Goal: Information Seeking & Learning: Check status

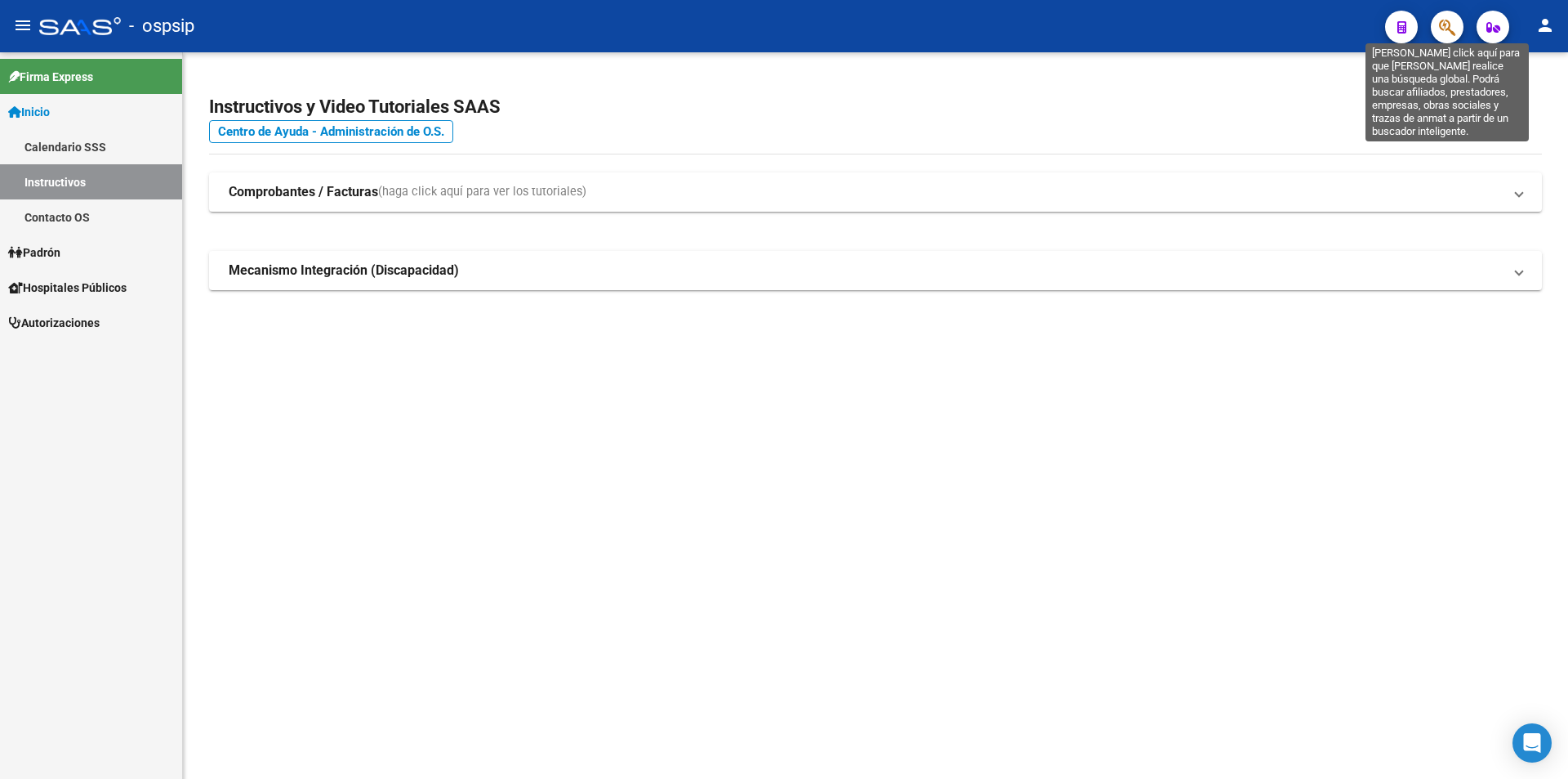
click at [1446, 19] on icon "button" at bounding box center [1446, 27] width 16 height 19
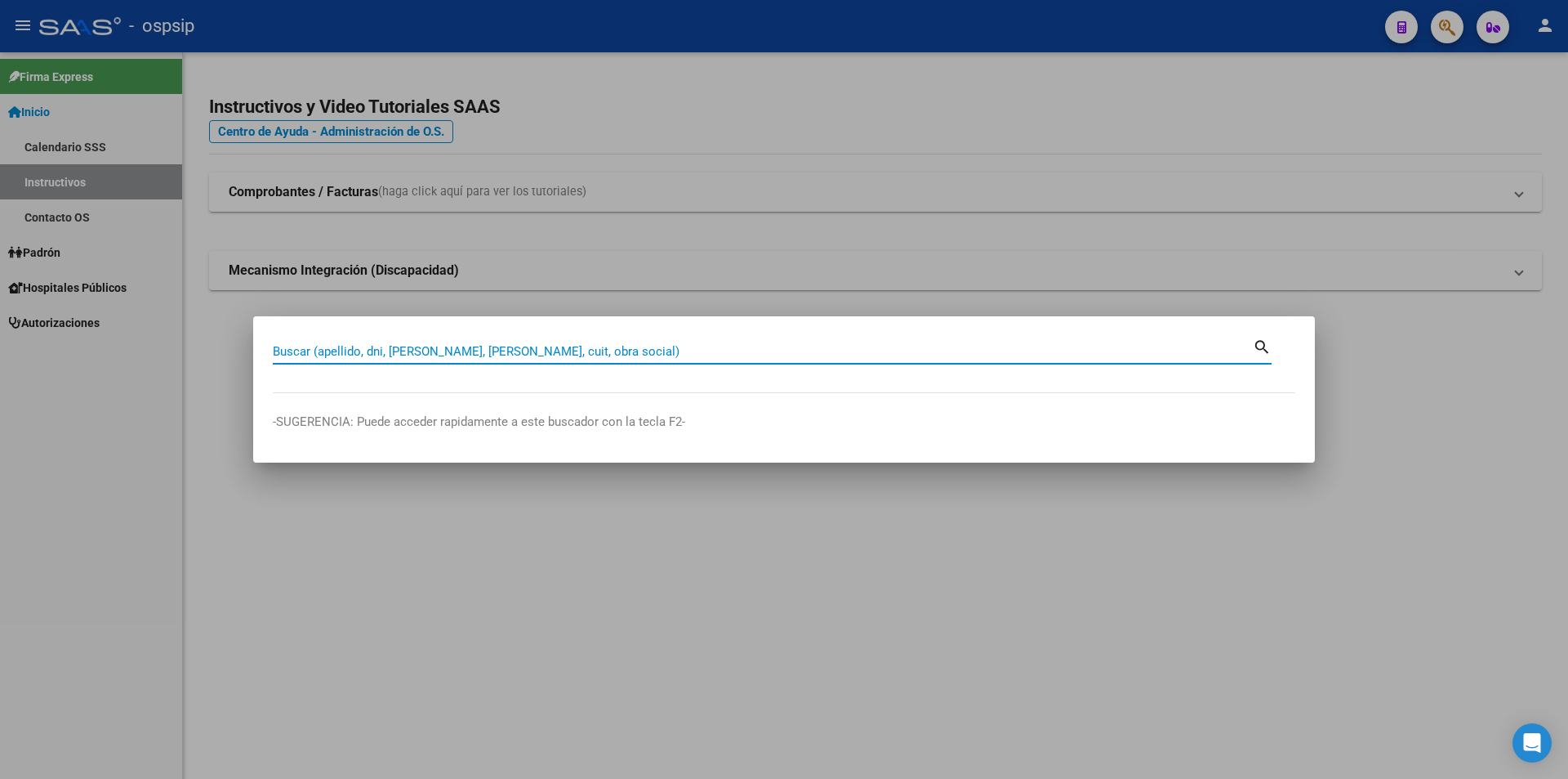
click at [304, 345] on input "Buscar (apellido, dni, [PERSON_NAME], [PERSON_NAME], cuit, obra social)" at bounding box center [763, 351] width 980 height 15
type input "21552603"
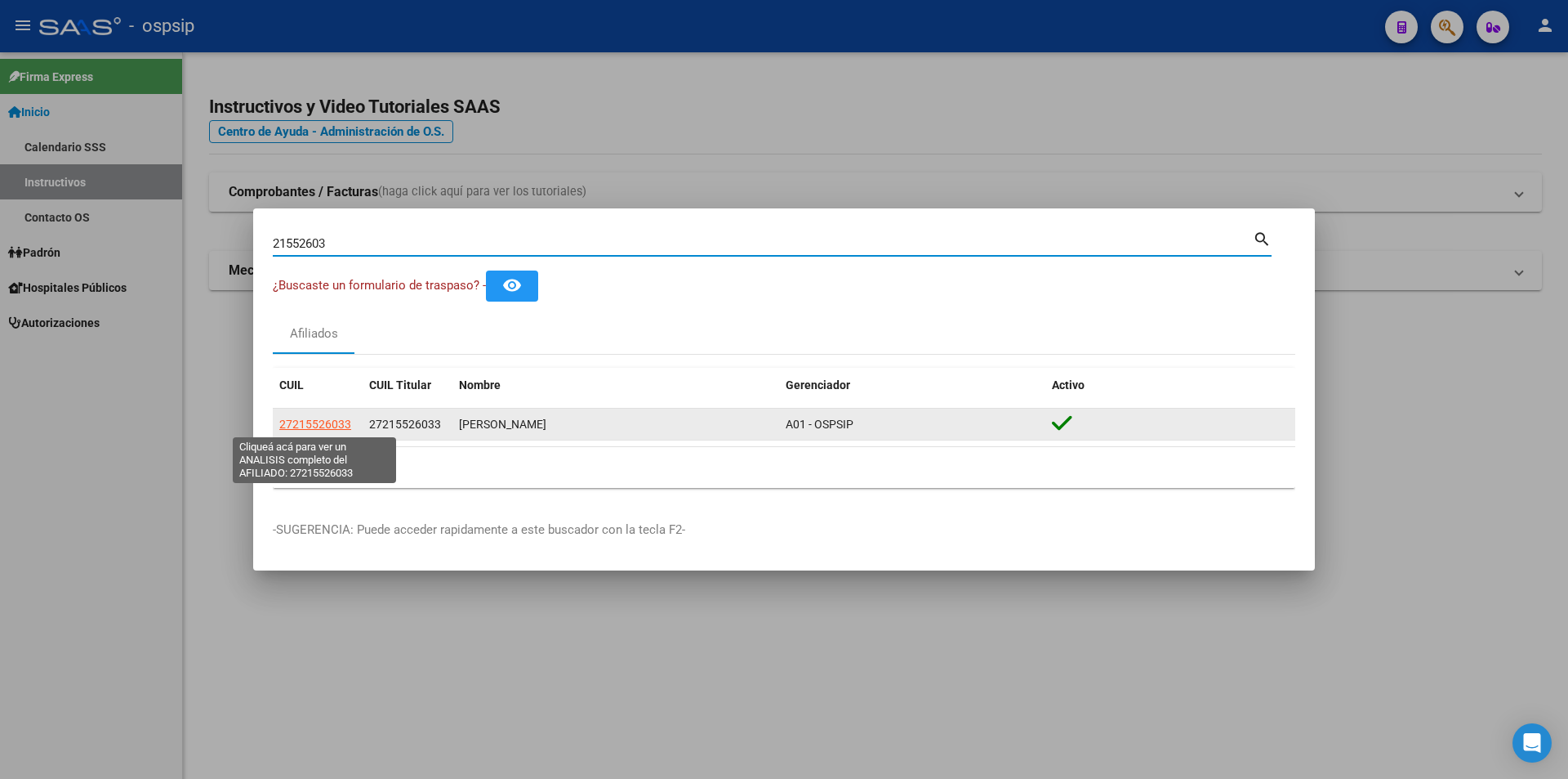
click at [306, 418] on span "27215526033" at bounding box center [315, 424] width 72 height 13
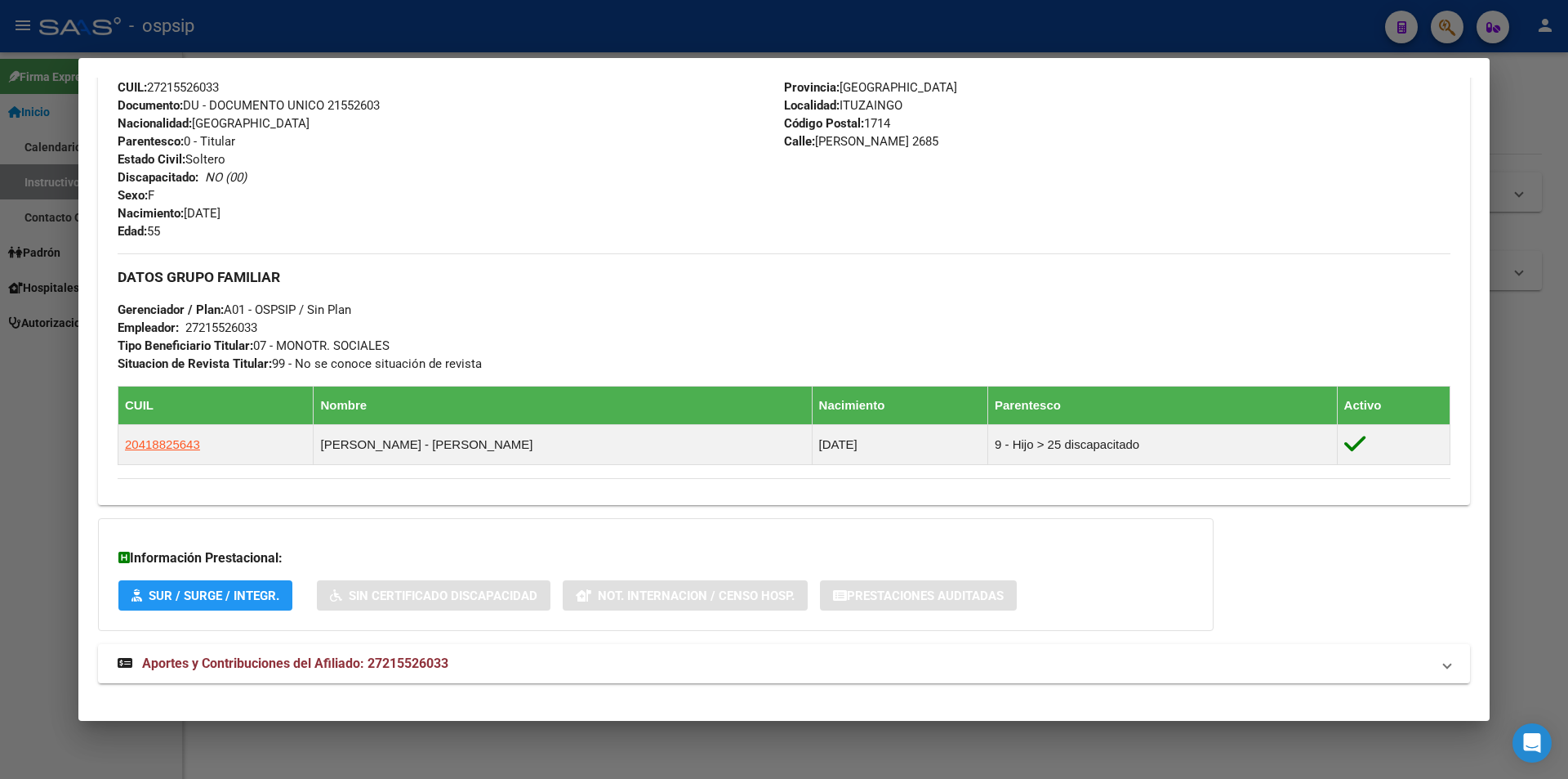
scroll to position [626, 0]
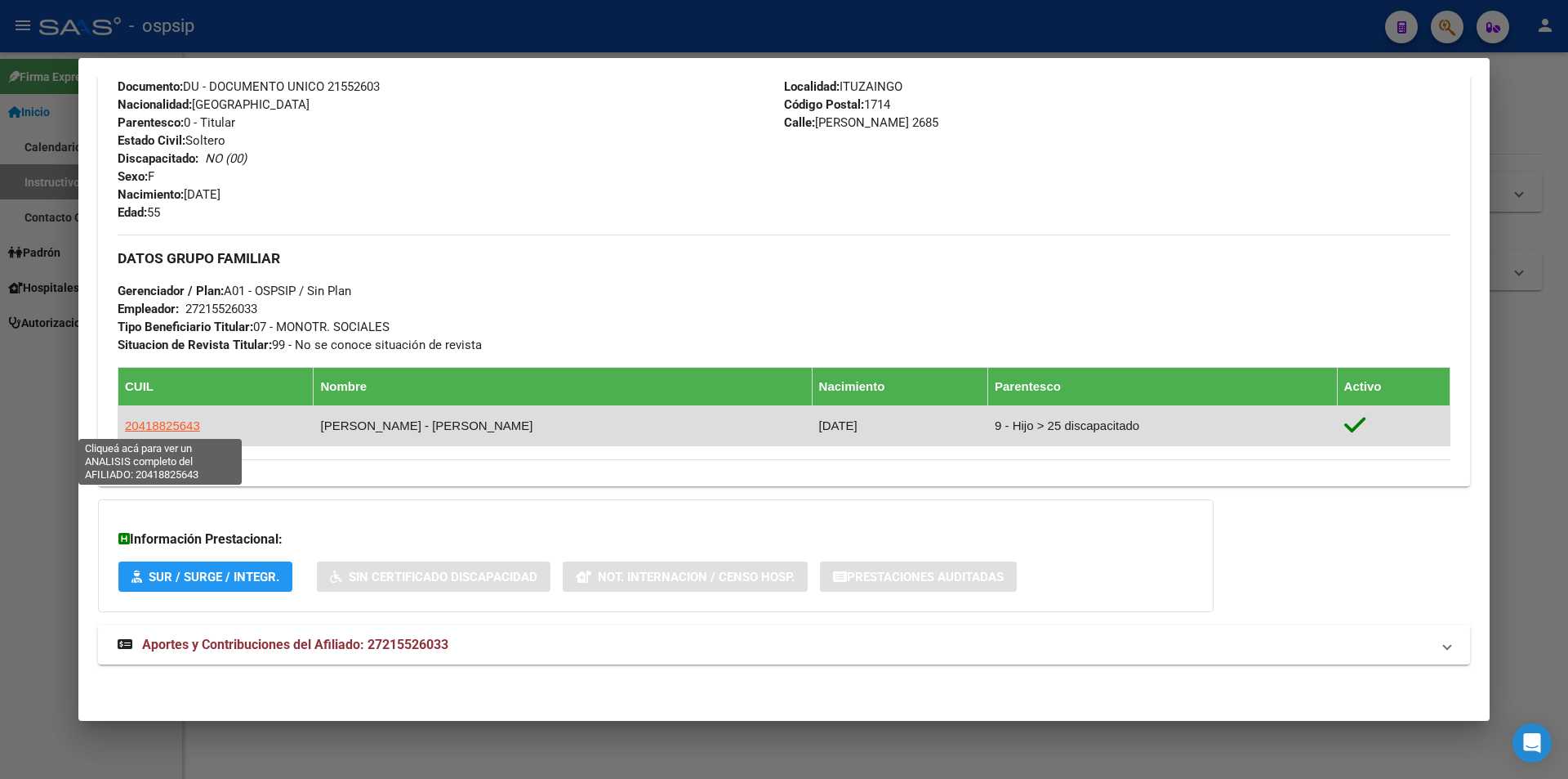
click at [143, 422] on span "20418825643" at bounding box center [162, 425] width 75 height 14
type textarea "20418825643"
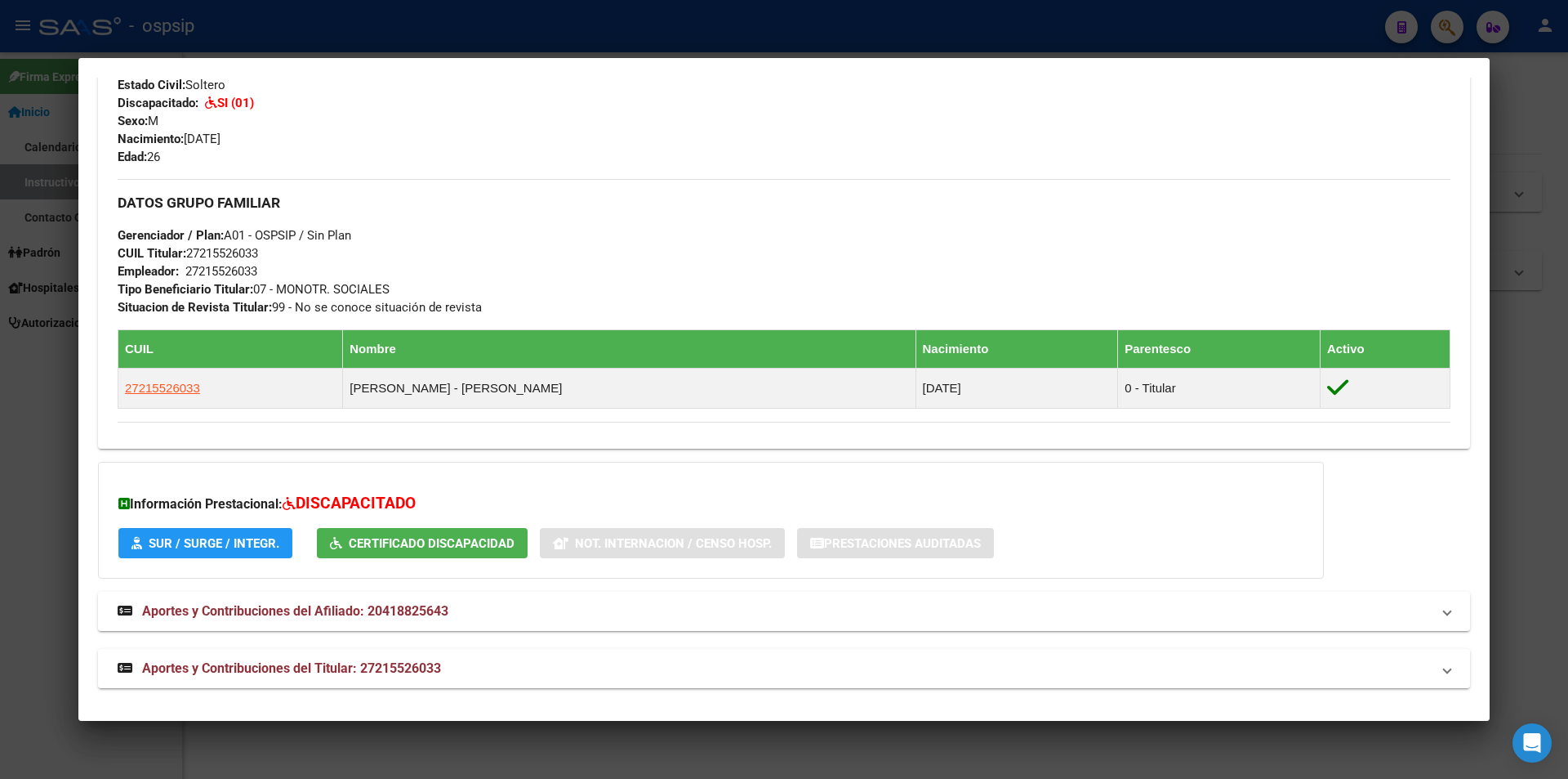
scroll to position [674, 0]
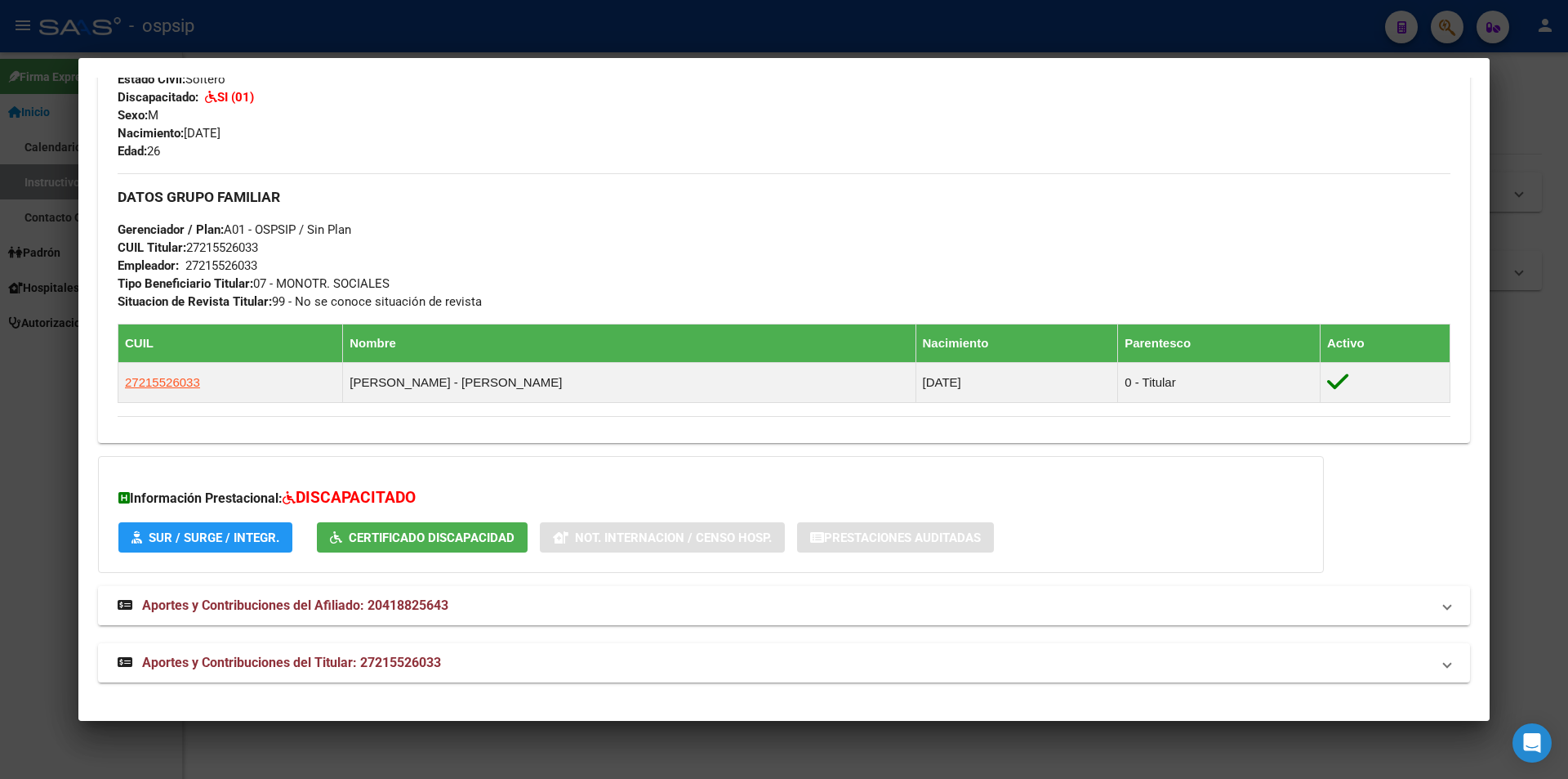
click at [200, 610] on span "Aportes y Contribuciones del Afiliado: 20418825643" at bounding box center [294, 604] width 306 height 15
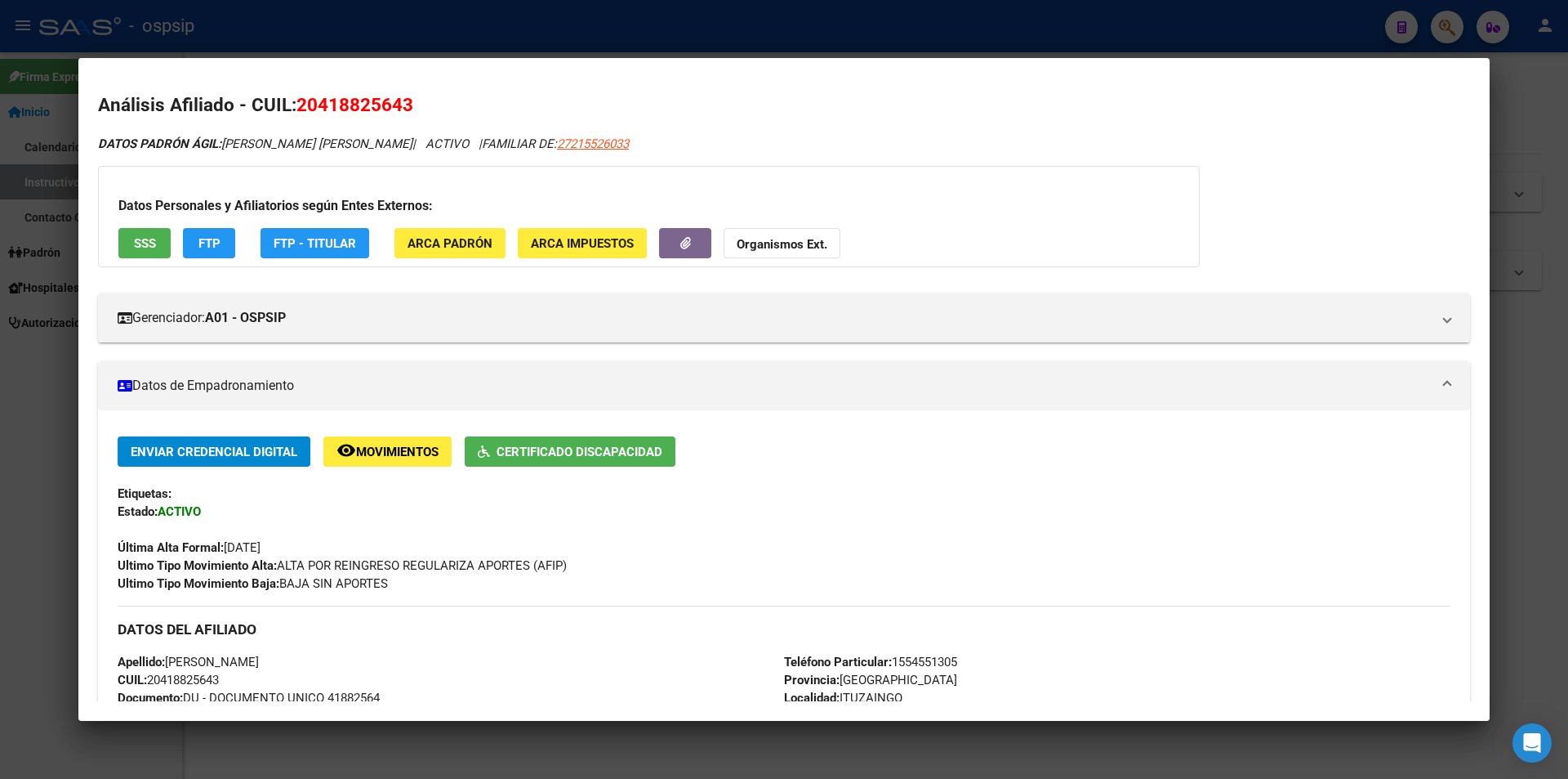
scroll to position [0, 0]
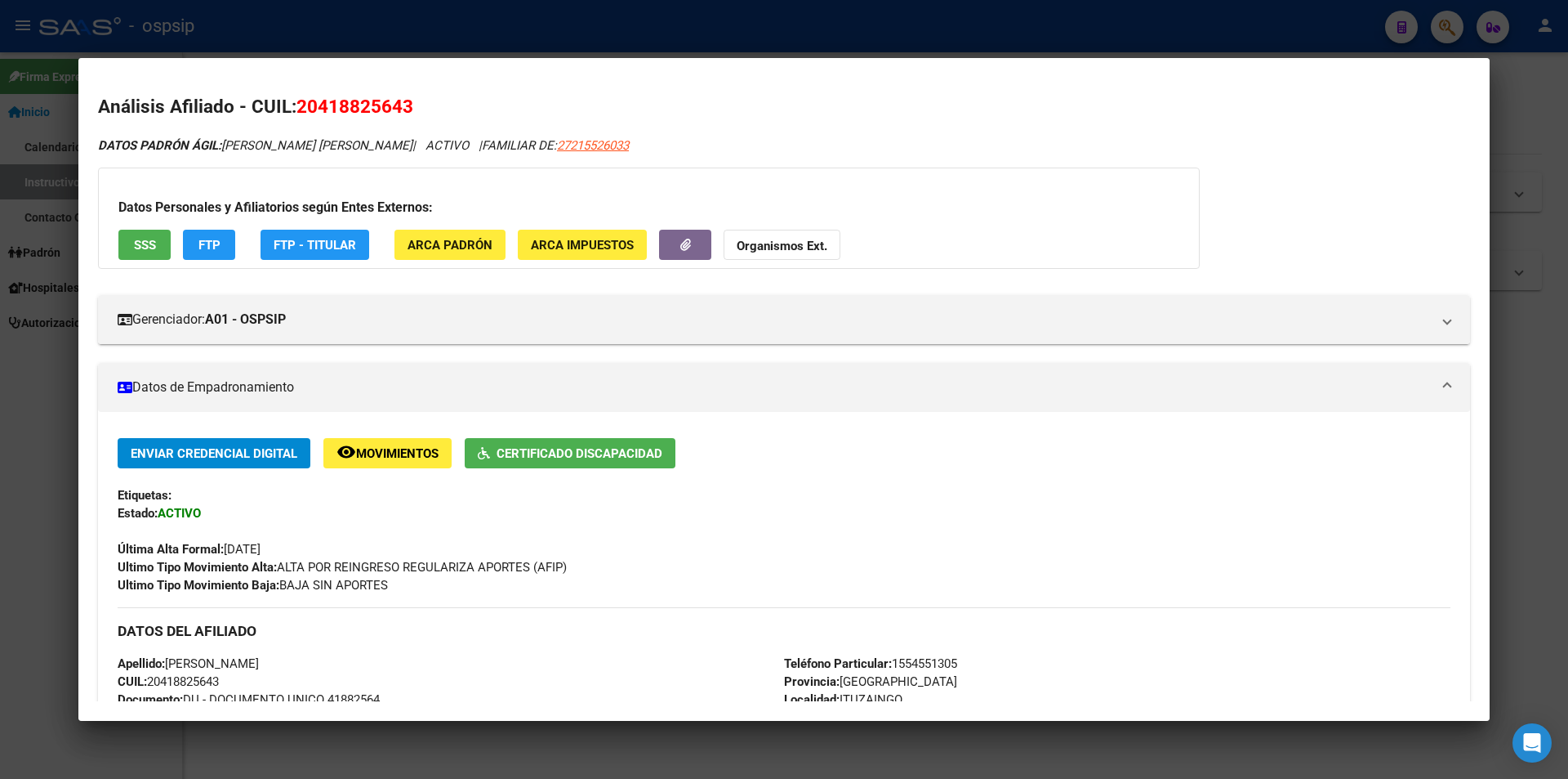
click at [953, 114] on h2 "Análisis Afiliado - CUIL: 20418825643" at bounding box center [783, 106] width 1372 height 28
click at [589, 35] on div at bounding box center [784, 390] width 1568 height 779
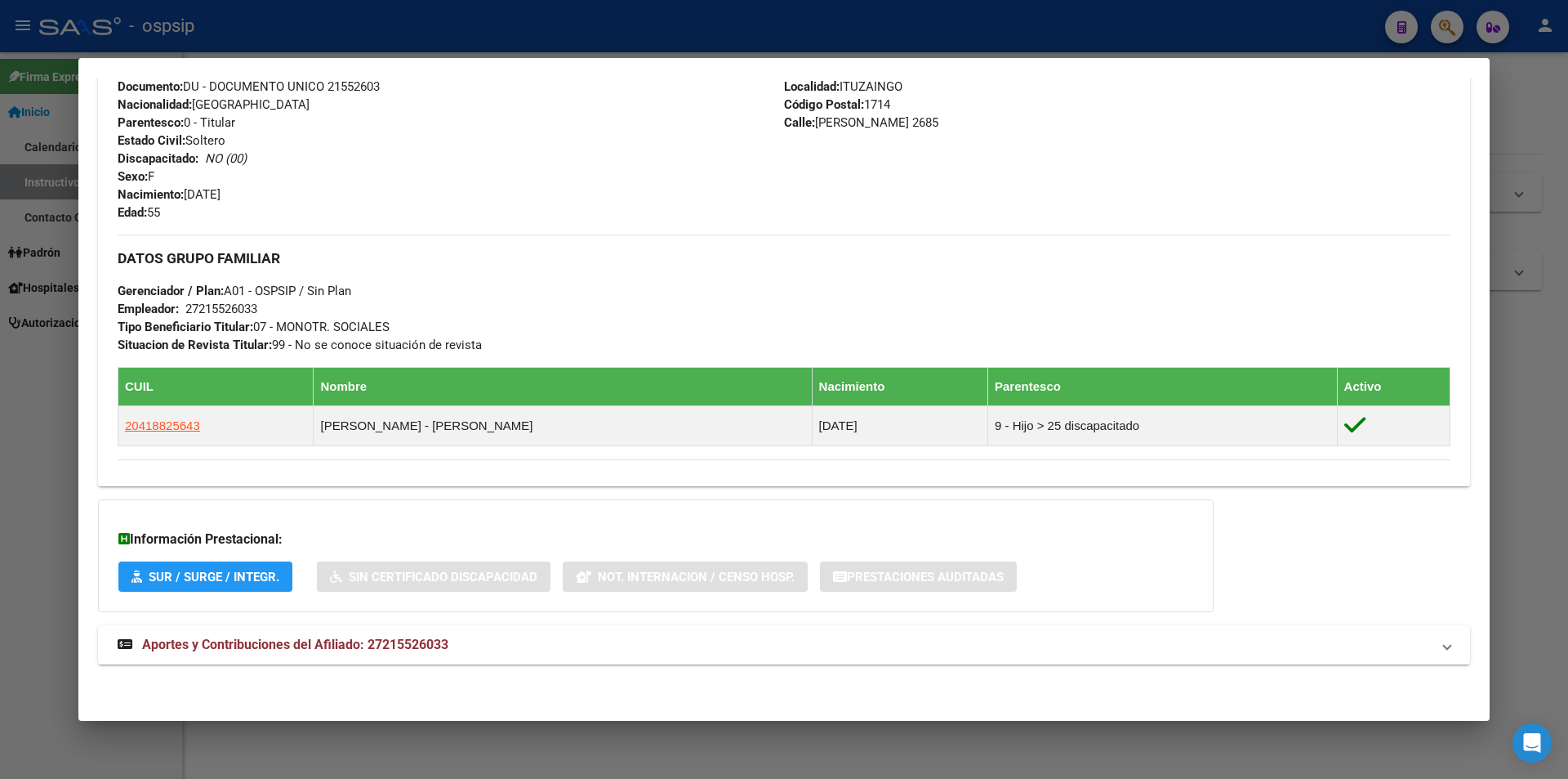
click at [584, 26] on div at bounding box center [784, 390] width 1568 height 779
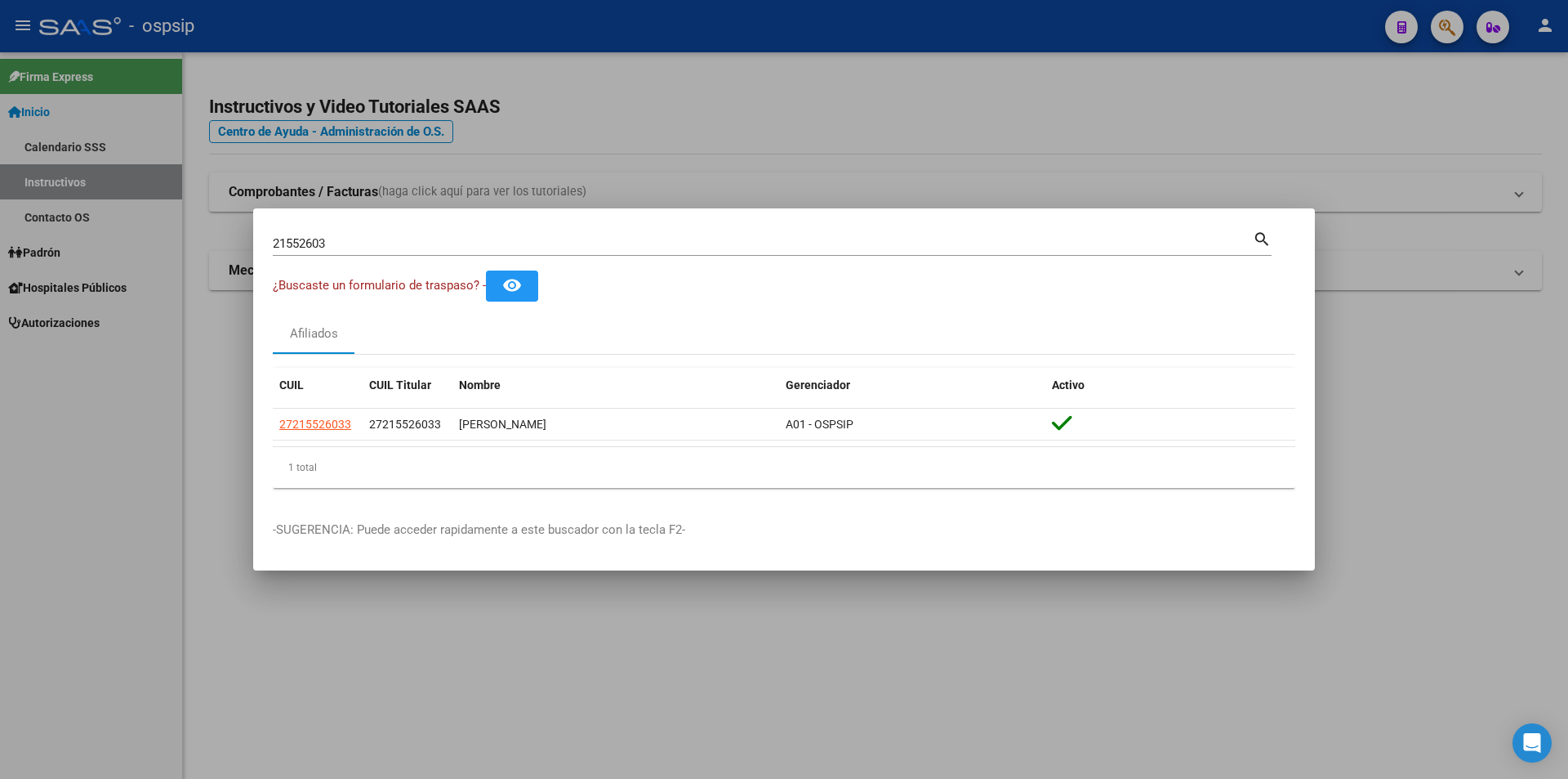
click at [328, 238] on input "21552603" at bounding box center [763, 243] width 980 height 15
type input "2"
type input "50896139"
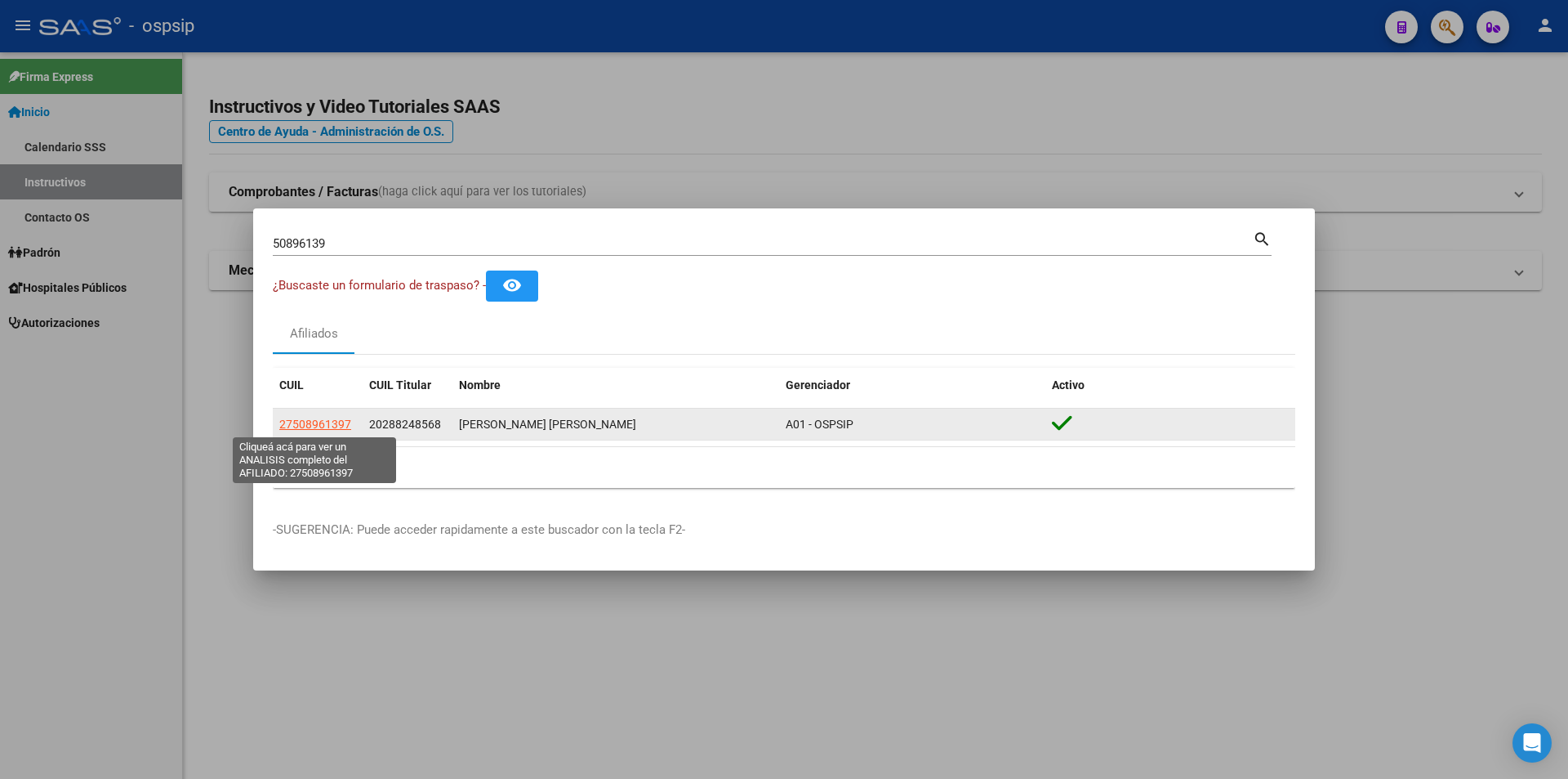
click at [324, 427] on span "27508961397" at bounding box center [315, 424] width 72 height 13
type textarea "27508961397"
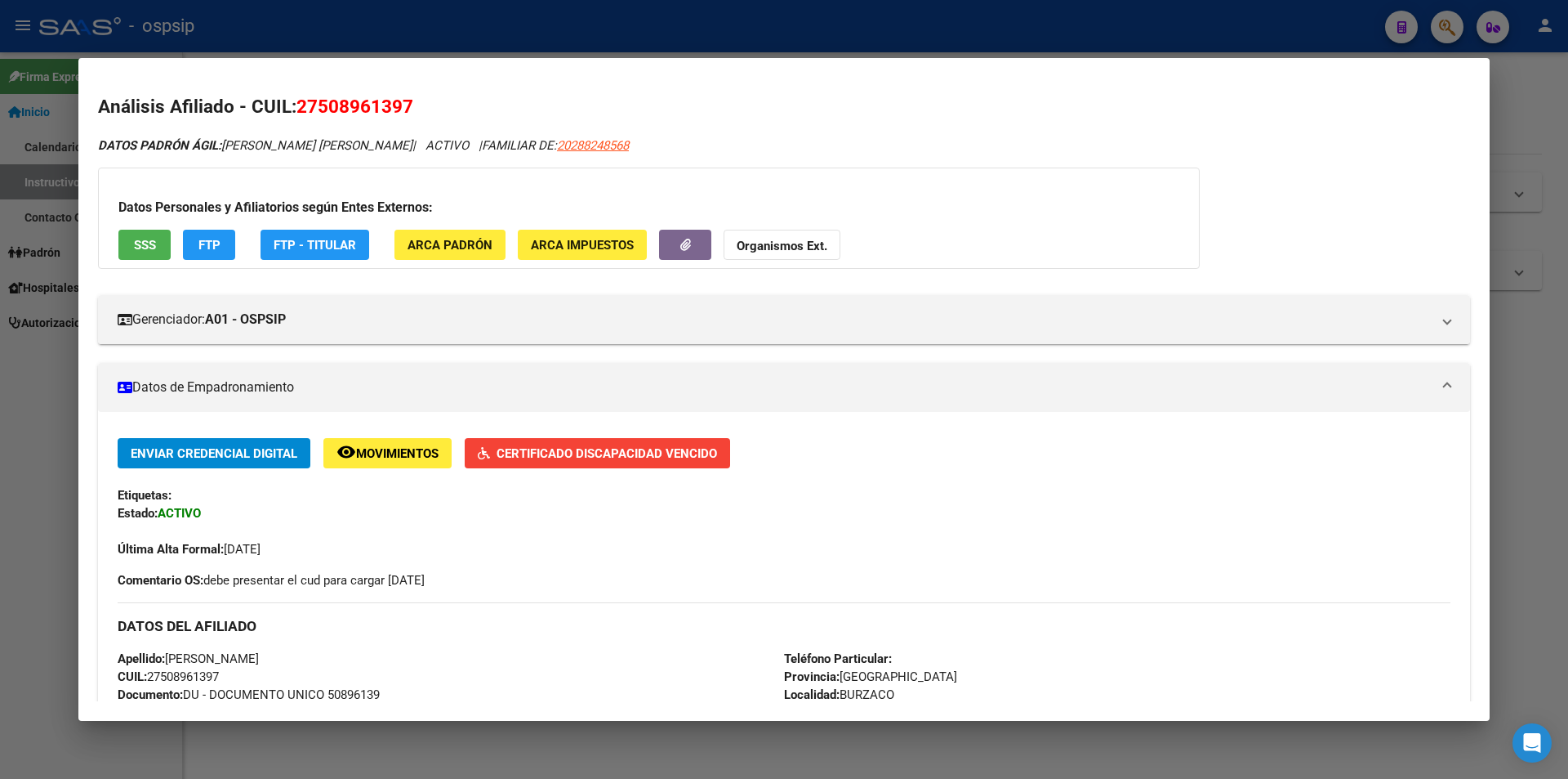
click at [335, 33] on div at bounding box center [784, 390] width 1568 height 779
